Goal: Transaction & Acquisition: Purchase product/service

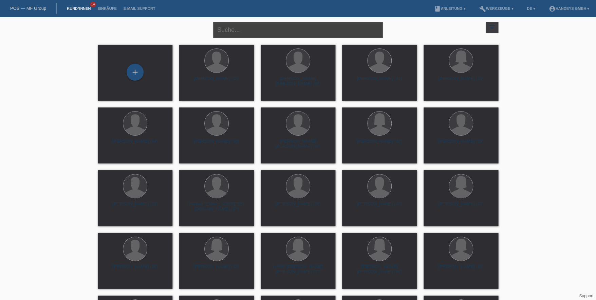
click at [238, 34] on input "text" at bounding box center [298, 30] width 170 height 16
type input "[PERSON_NAME]"
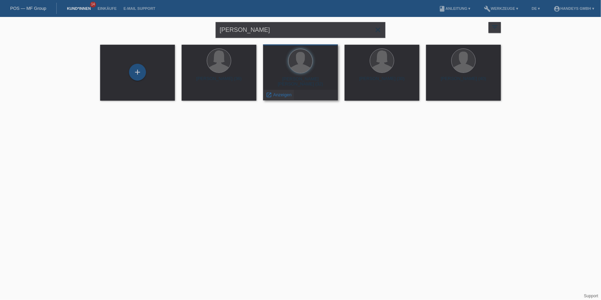
click at [287, 92] on span "Anzeigen" at bounding box center [282, 94] width 18 height 5
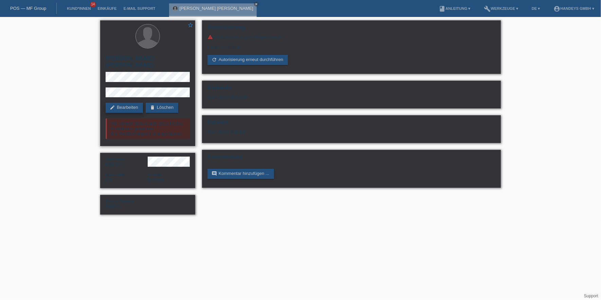
click at [128, 103] on link "edit Bearbeiten" at bounding box center [124, 108] width 37 height 10
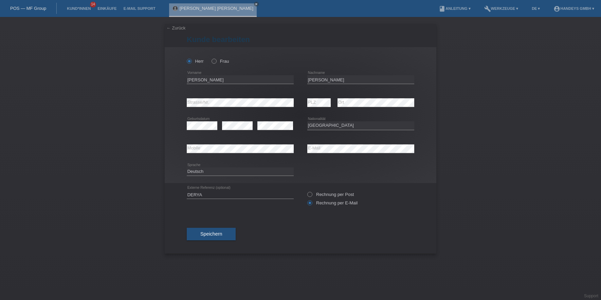
select select "CH"
click at [262, 151] on div "error Mobile error E-Mail" at bounding box center [300, 148] width 227 height 23
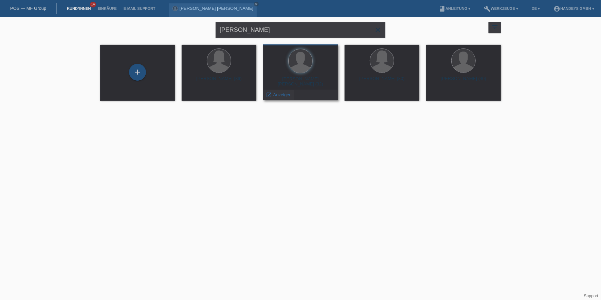
click at [277, 98] on div "launch Anzeigen" at bounding box center [278, 95] width 31 height 10
click at [281, 95] on span "Anzeigen" at bounding box center [282, 94] width 18 height 5
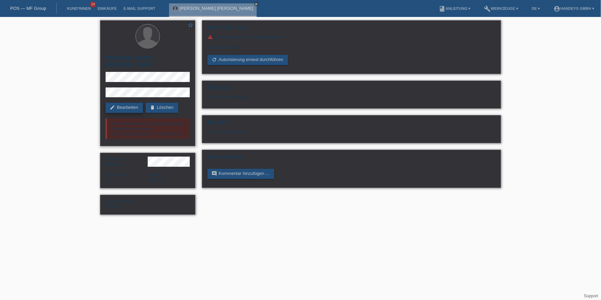
click at [131, 103] on link "edit Bearbeiten" at bounding box center [124, 108] width 37 height 10
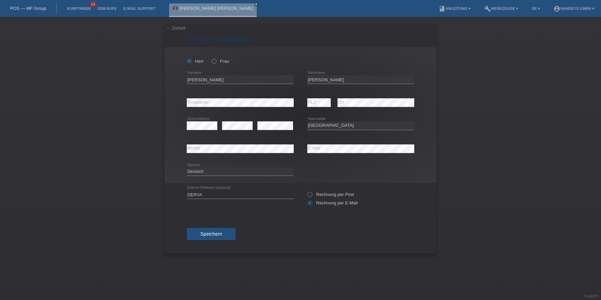
select select "CH"
click at [312, 77] on input "[PERSON_NAME]" at bounding box center [360, 79] width 107 height 8
click at [162, 103] on div "← Zurück Kunde bearbeiten Herr Frau Raphael Florian error error" at bounding box center [300, 158] width 601 height 283
click at [291, 151] on div "error Mobile error E-Mail" at bounding box center [300, 148] width 227 height 23
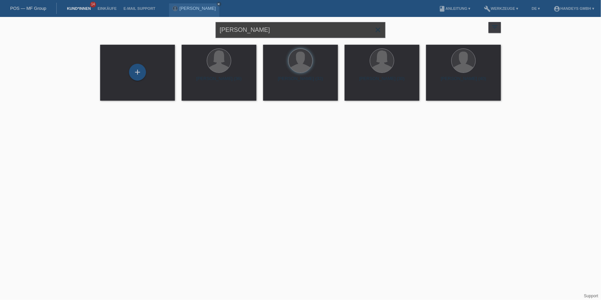
drag, startPoint x: 253, startPoint y: 29, endPoint x: 163, endPoint y: 4, distance: 93.4
click at [168, 20] on div "[PERSON_NAME] close filter_list view_module Alle Kund*innen anzeigen star Marki…" at bounding box center [300, 29] width 407 height 24
type input "LEEMAN"
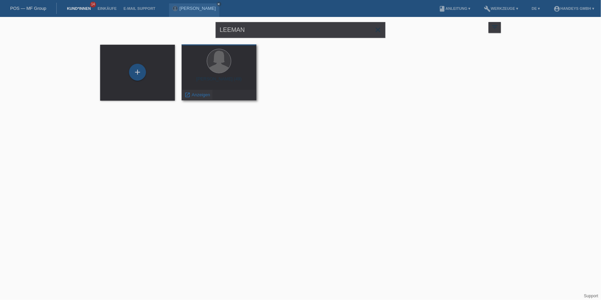
click at [193, 93] on span "Anzeigen" at bounding box center [201, 94] width 18 height 5
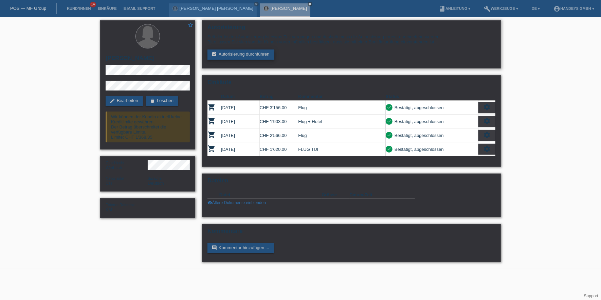
click at [245, 51] on link "assignment_turned_in Autorisierung durchführen" at bounding box center [240, 55] width 67 height 10
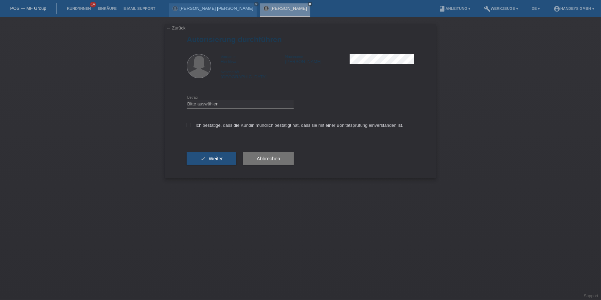
drag, startPoint x: 233, startPoint y: 111, endPoint x: 240, endPoint y: 105, distance: 8.9
click at [234, 110] on div "Bitte auswählen CHF 1.00 - CHF 499.00 CHF 500.00 - CHF 1'999.00 CHF 2'000.00 - …" at bounding box center [240, 104] width 107 height 23
click at [240, 105] on select "Bitte auswählen CHF 1.00 - CHF 499.00 CHF 500.00 - CHF 1'999.00 CHF 2'000.00 - …" at bounding box center [240, 104] width 107 height 8
select select "2"
click at [187, 100] on select "Bitte auswählen CHF 1.00 - CHF 499.00 CHF 500.00 - CHF 1'999.00 CHF 2'000.00 - …" at bounding box center [240, 104] width 107 height 8
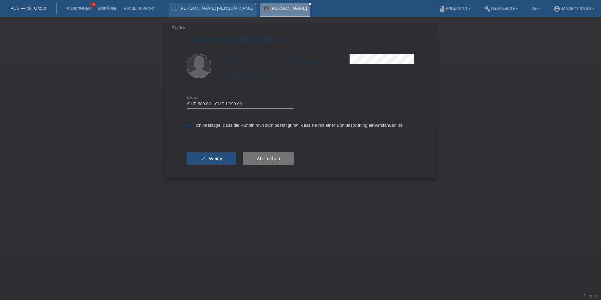
click at [198, 124] on label "Ich bestätige, dass die Kundin mündlich bestätigt hat, dass sie mit einer Bonit…" at bounding box center [295, 125] width 216 height 5
click at [191, 124] on input "Ich bestätige, dass die Kundin mündlich bestätigt hat, dass sie mit einer Bonit…" at bounding box center [189, 125] width 4 height 4
checkbox input "true"
click at [213, 157] on span "Weiter" at bounding box center [216, 158] width 14 height 5
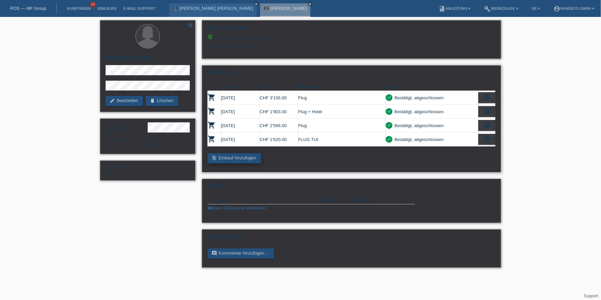
click at [239, 156] on link "add_shopping_cart Einkauf hinzufügen" at bounding box center [234, 158] width 54 height 10
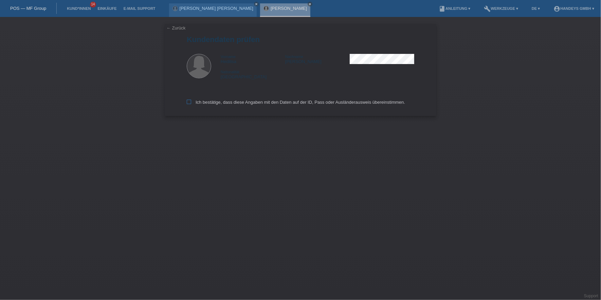
click at [196, 103] on label "Ich bestätige, dass diese Angaben mit den Daten auf der ID, Pass oder Ausländer…" at bounding box center [296, 102] width 218 height 5
click at [191, 103] on input "Ich bestätige, dass diese Angaben mit den Daten auf der ID, Pass oder Ausländer…" at bounding box center [189, 102] width 4 height 4
checkbox input "true"
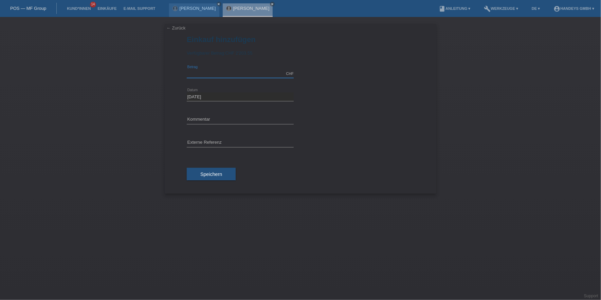
click at [211, 76] on input "text" at bounding box center [240, 74] width 107 height 8
click at [191, 121] on input "text" at bounding box center [240, 120] width 107 height 8
type input "F"
type input "FLUG UMBUCHUNG UND ZUSATZGEPÄCK"
click at [195, 135] on div "error Externe Referenz" at bounding box center [240, 143] width 107 height 23
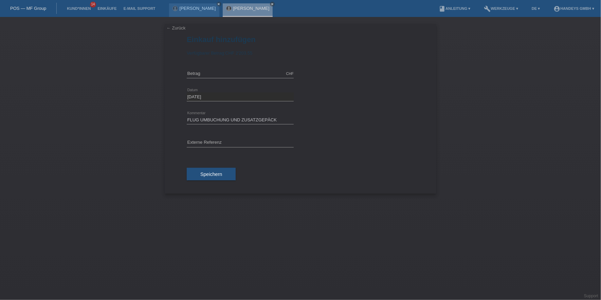
click at [196, 137] on div "error Externe Referenz" at bounding box center [240, 143] width 107 height 23
click at [198, 139] on div "error Externe Referenz" at bounding box center [240, 143] width 107 height 23
click at [202, 144] on input "text" at bounding box center [240, 143] width 107 height 8
type input "DERYA"
click at [225, 71] on input "text" at bounding box center [240, 74] width 107 height 8
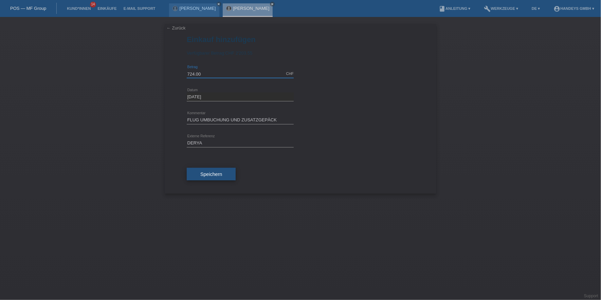
type input "724.00"
click at [205, 174] on span "Speichern" at bounding box center [211, 174] width 22 height 5
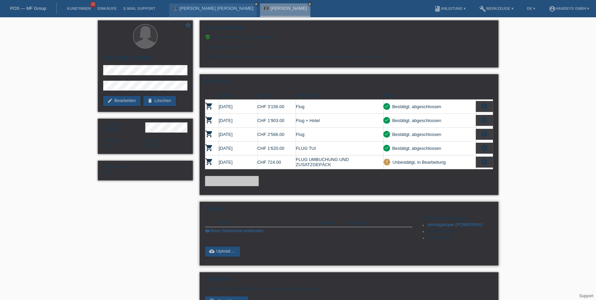
click at [457, 222] on link "Vertragskopie (POWERPAY)" at bounding box center [455, 224] width 56 height 5
click at [230, 181] on link "add_shopping_cart Einkauf hinzufügen" at bounding box center [232, 181] width 54 height 10
click at [234, 177] on link "add_shopping_cart Einkauf hinzufügen" at bounding box center [232, 181] width 54 height 10
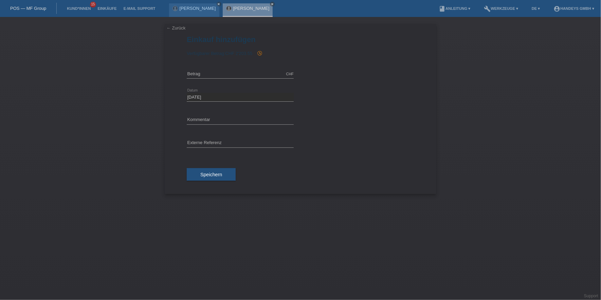
click at [201, 68] on div "CHF error [GEOGRAPHIC_DATA]" at bounding box center [240, 74] width 107 height 23
click at [201, 71] on input "text" at bounding box center [240, 74] width 107 height 8
type input "293.00"
click at [221, 120] on input "text" at bounding box center [240, 120] width 107 height 8
type input "ZUSATZGEPÄCK 23 KG"
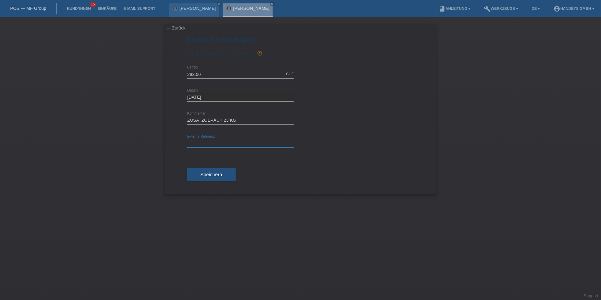
click at [217, 142] on input "text" at bounding box center [240, 143] width 107 height 8
type input "DERYA"
click at [198, 176] on button "Speichern" at bounding box center [211, 174] width 49 height 13
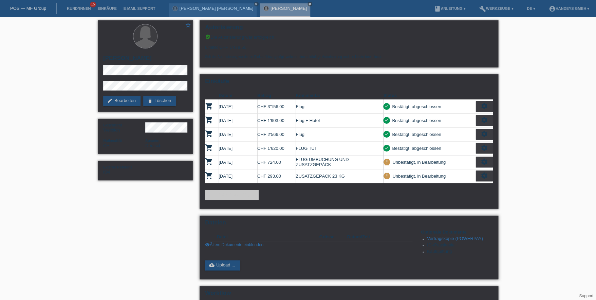
click at [456, 236] on link "Vertragskopie (POWERPAY)" at bounding box center [455, 238] width 56 height 5
